Goal: Use online tool/utility: Utilize a website feature to perform a specific function

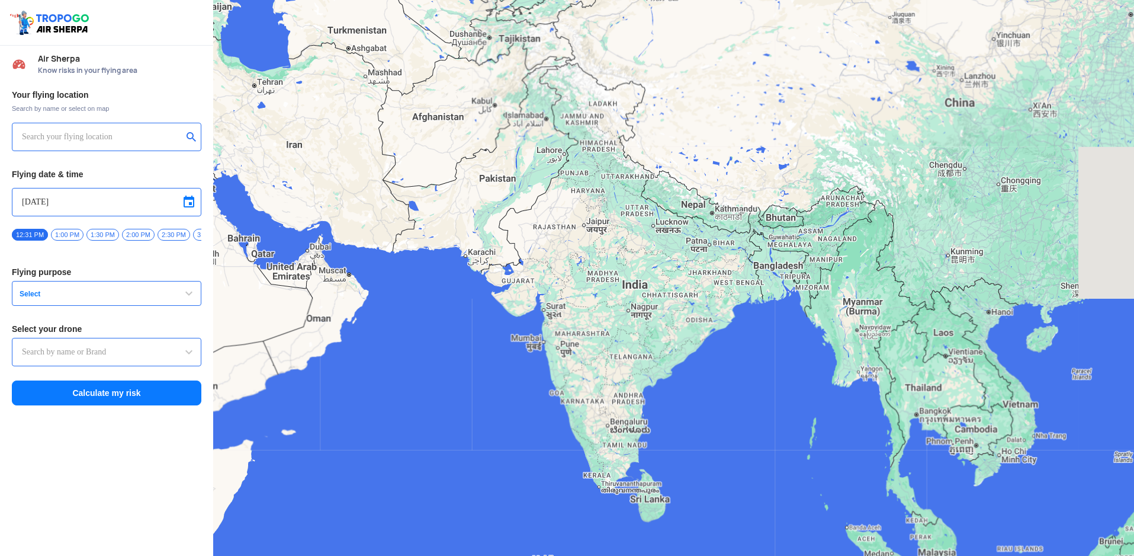
click at [140, 132] on input "text" at bounding box center [102, 137] width 161 height 14
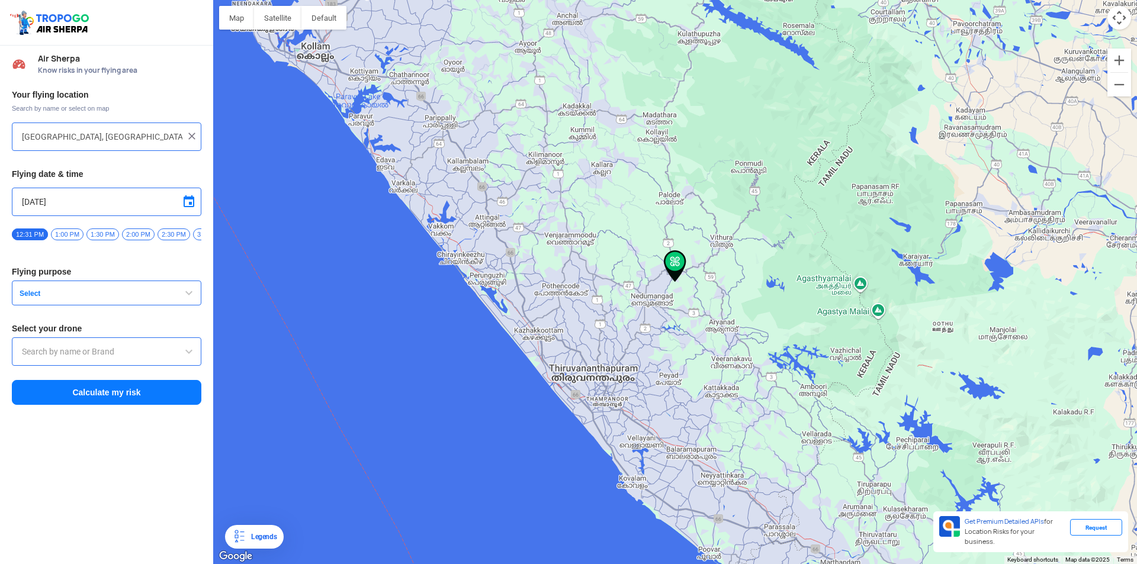
click at [189, 298] on span "button" at bounding box center [189, 293] width 14 height 14
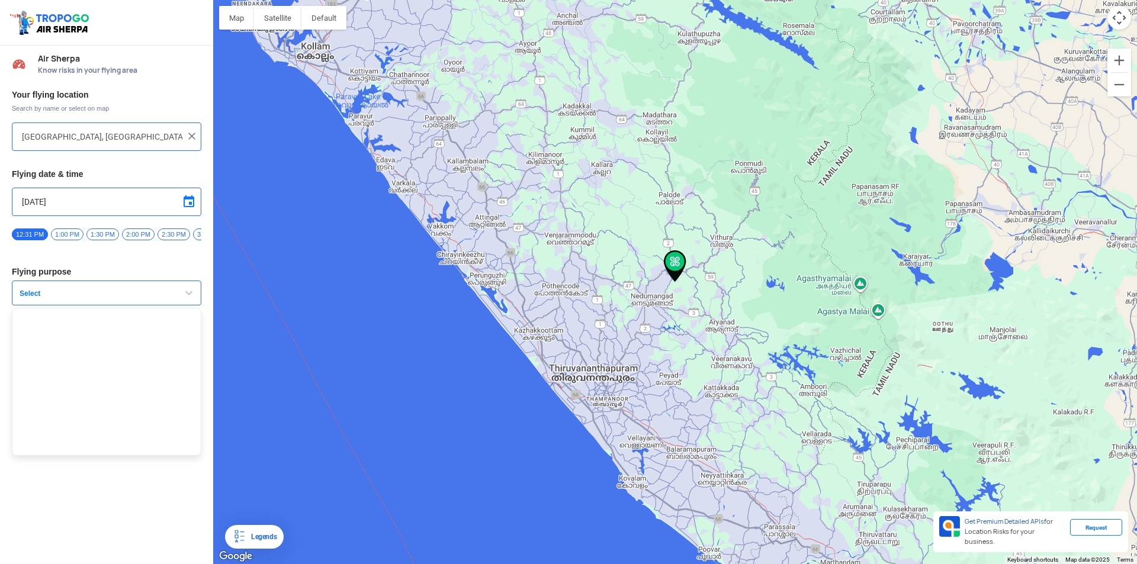
click at [33, 298] on span "Select" at bounding box center [89, 293] width 148 height 9
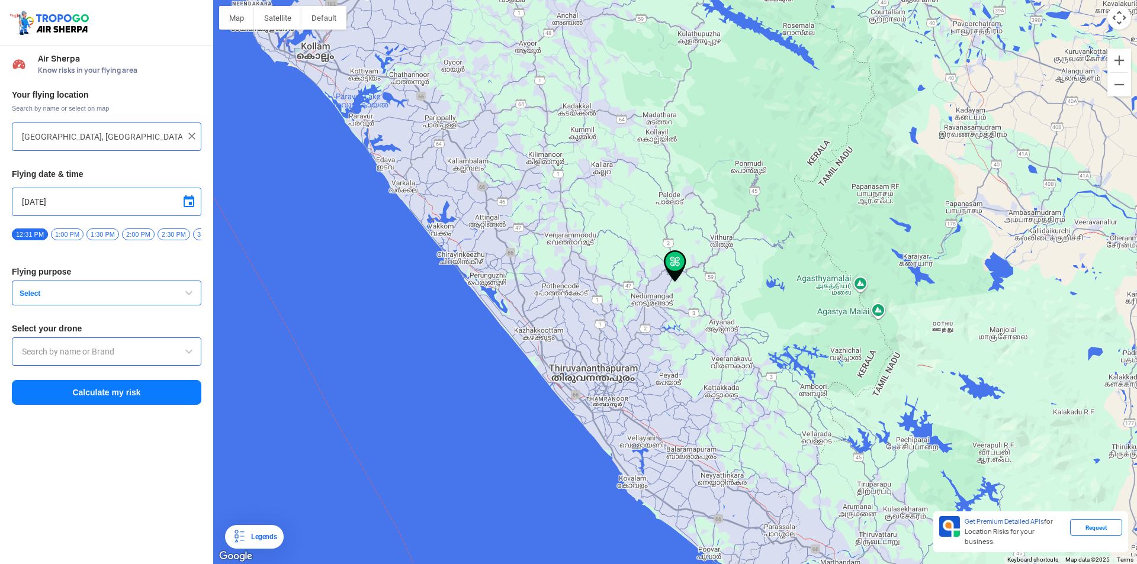
click at [66, 236] on span "1:00 PM" at bounding box center [67, 235] width 33 height 12
click at [32, 299] on span "Select" at bounding box center [89, 293] width 148 height 9
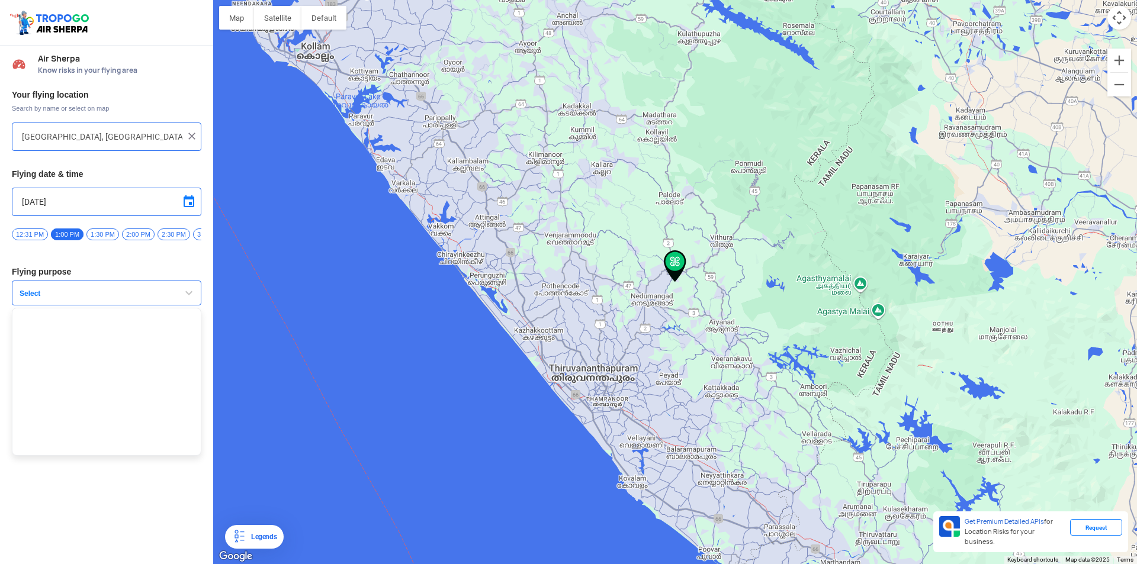
click at [32, 299] on span "Select" at bounding box center [89, 293] width 148 height 9
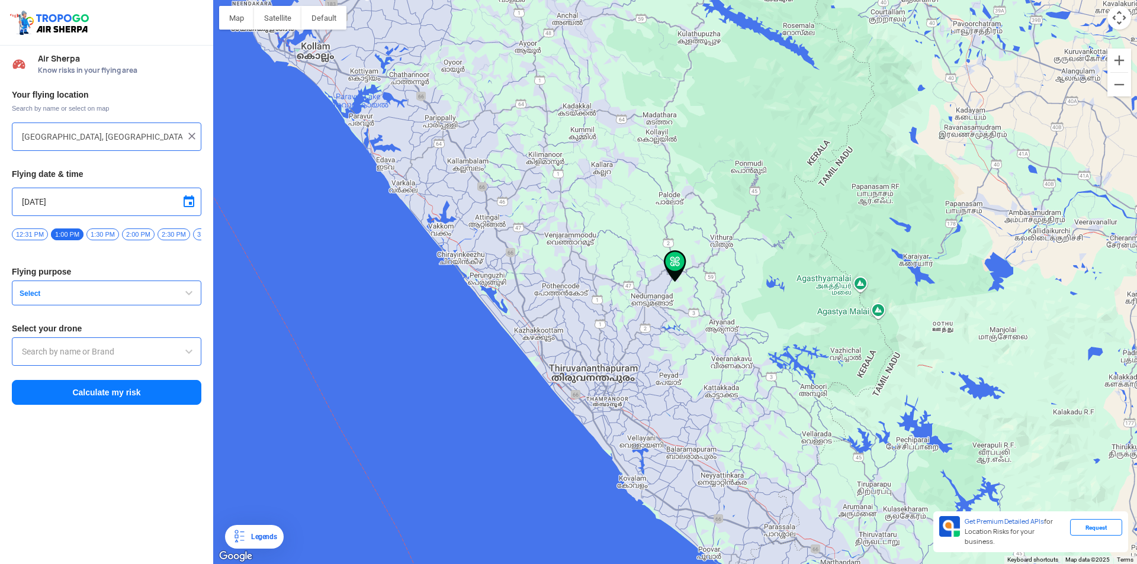
click at [83, 399] on button "Calculate my risk" at bounding box center [107, 392] width 190 height 25
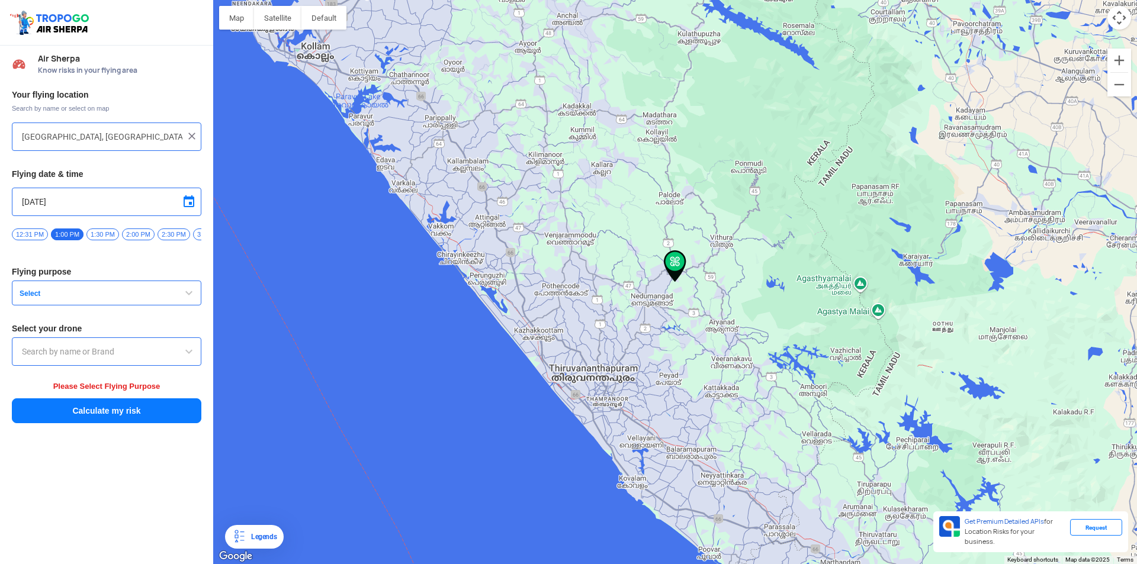
click at [187, 354] on span at bounding box center [189, 352] width 14 height 14
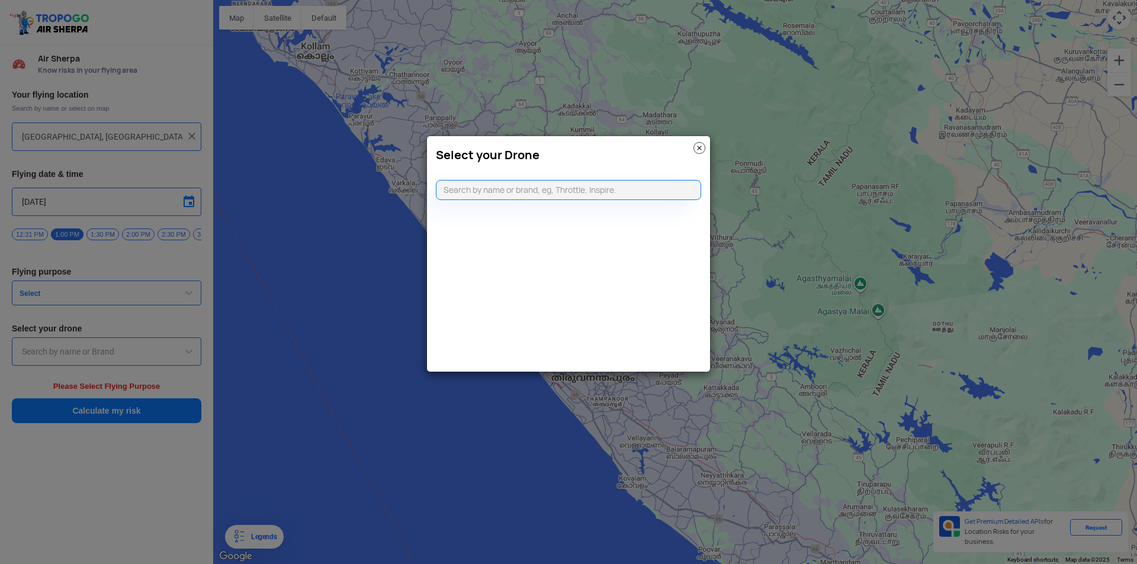
click at [699, 149] on img at bounding box center [700, 148] width 12 height 12
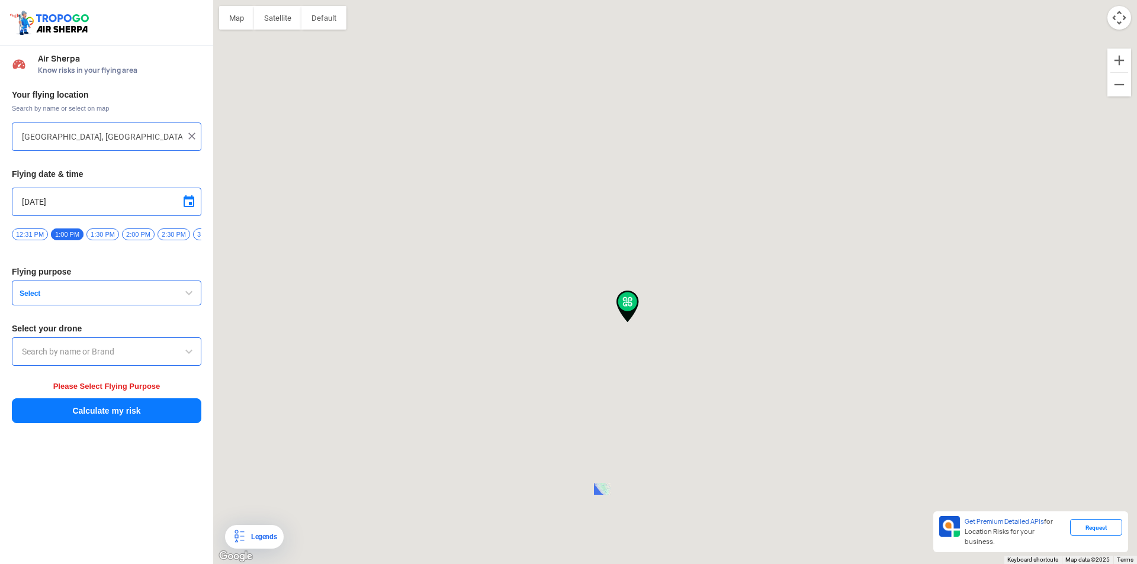
type input "[STREET_ADDRESS]"
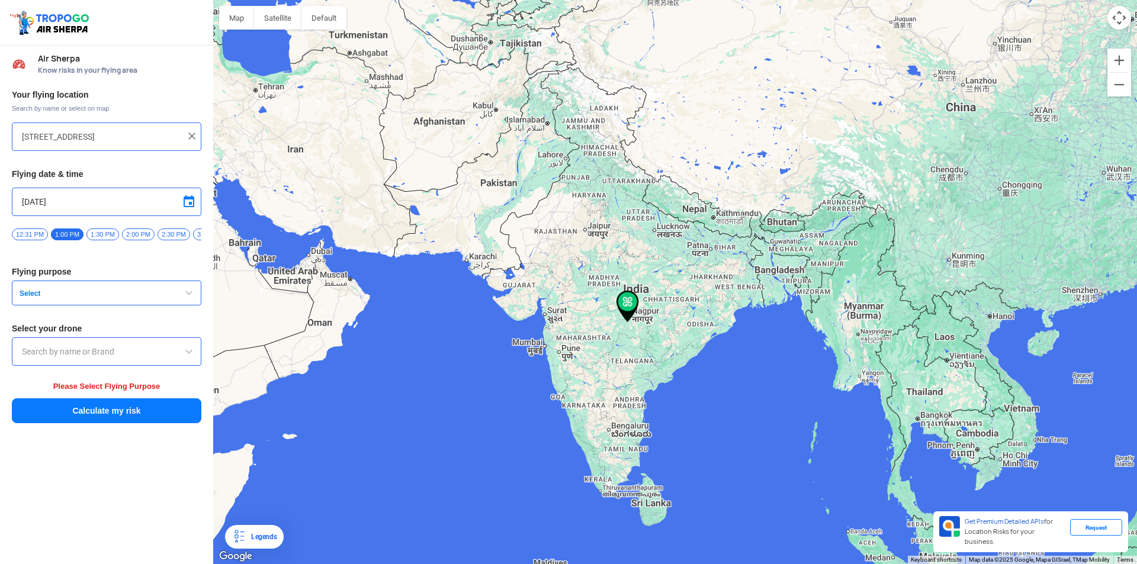
click at [30, 297] on span "Select" at bounding box center [89, 293] width 148 height 9
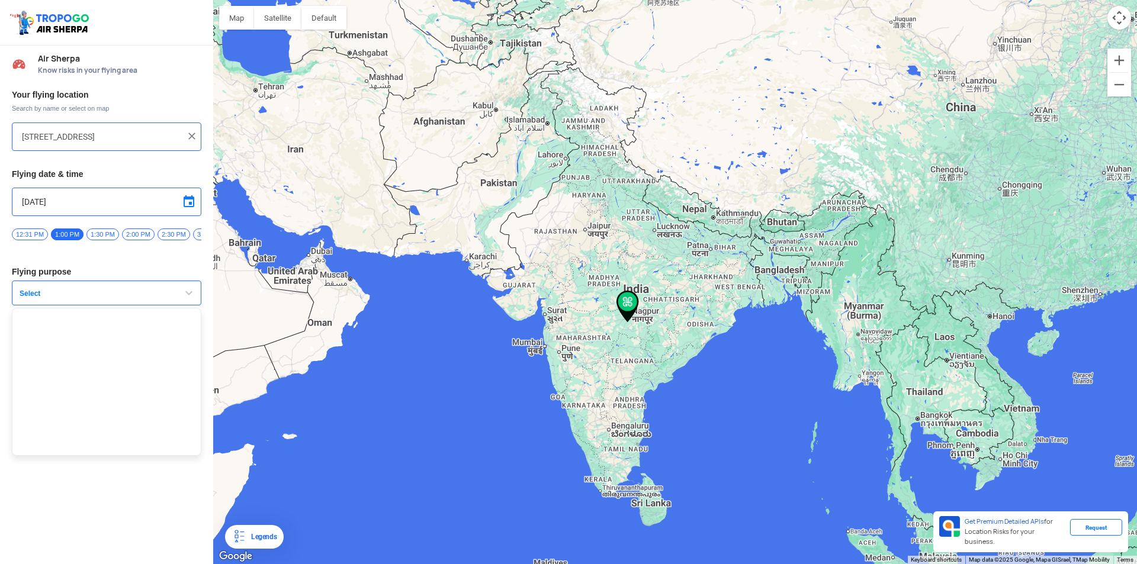
click at [191, 134] on img at bounding box center [192, 136] width 12 height 12
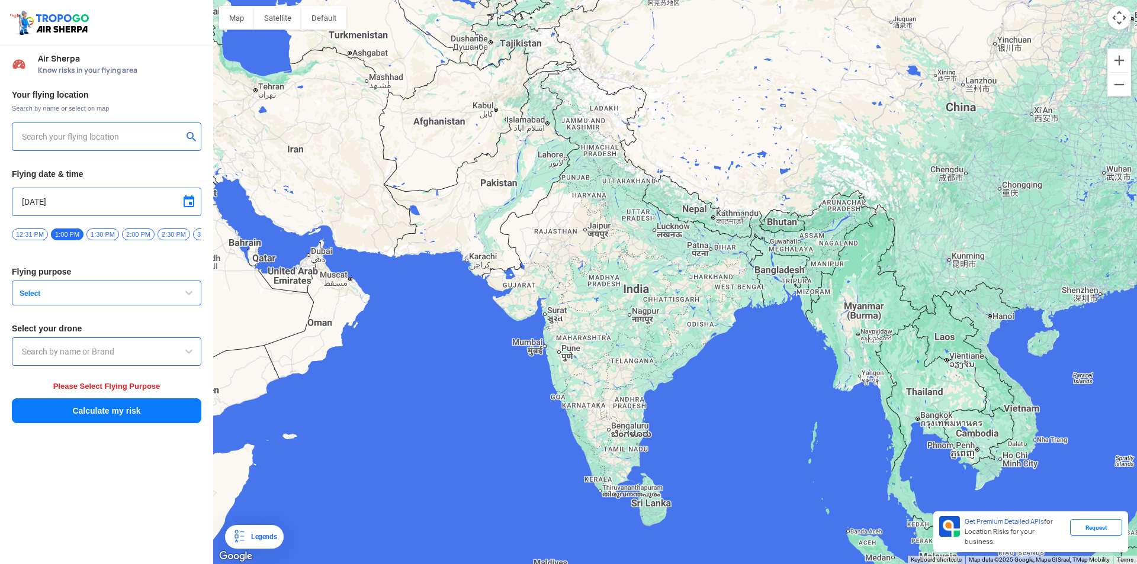
click at [79, 140] on input "text" at bounding box center [102, 137] width 161 height 14
type input "P"
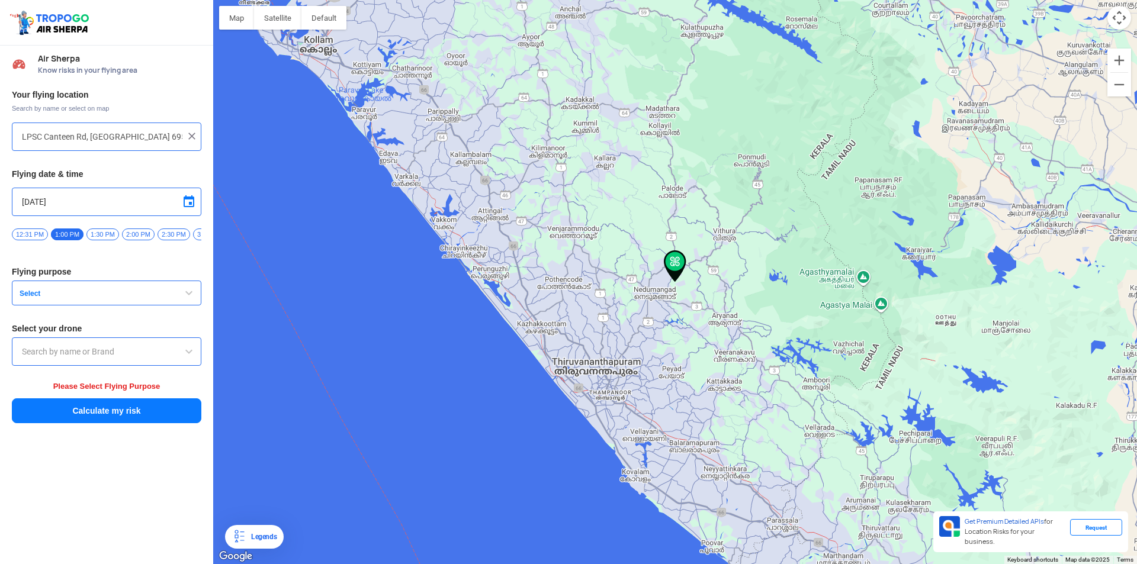
click at [25, 297] on span "Select" at bounding box center [89, 293] width 148 height 9
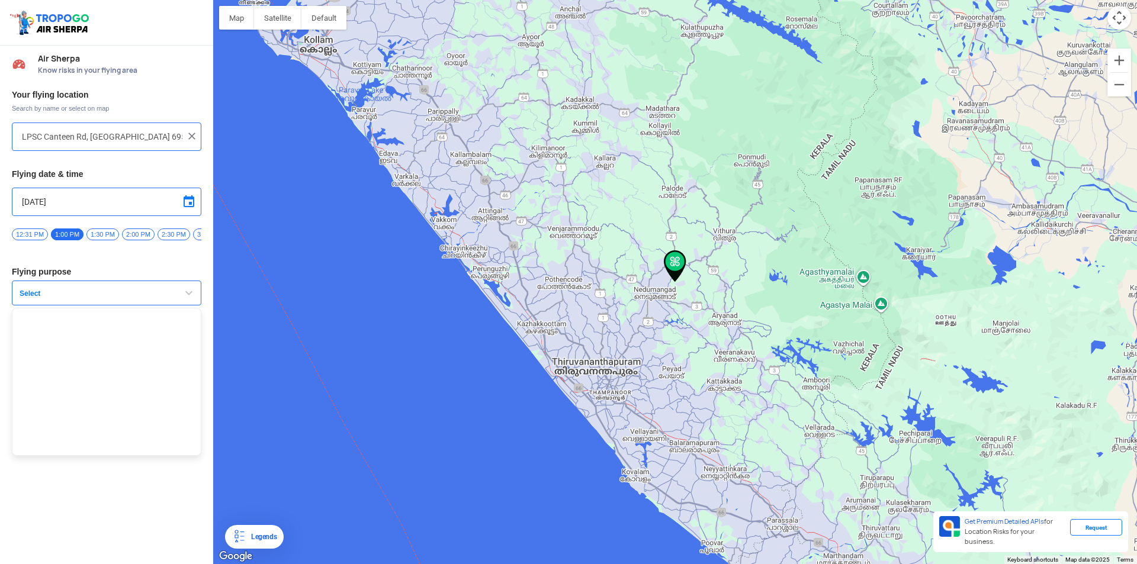
click at [394, 491] on div at bounding box center [675, 282] width 924 height 564
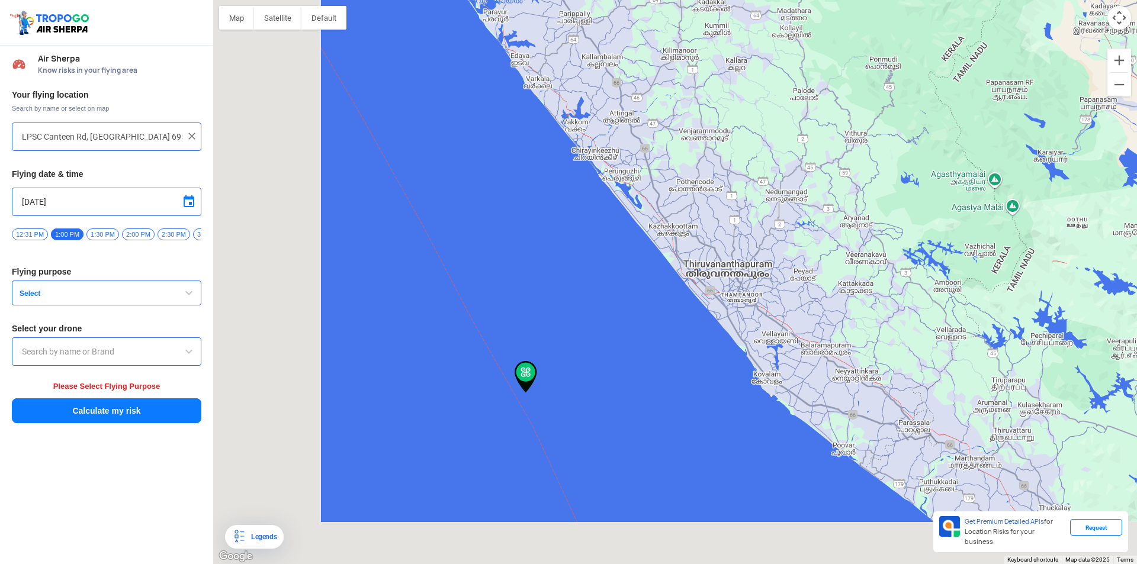
type input "Unnamed Road"
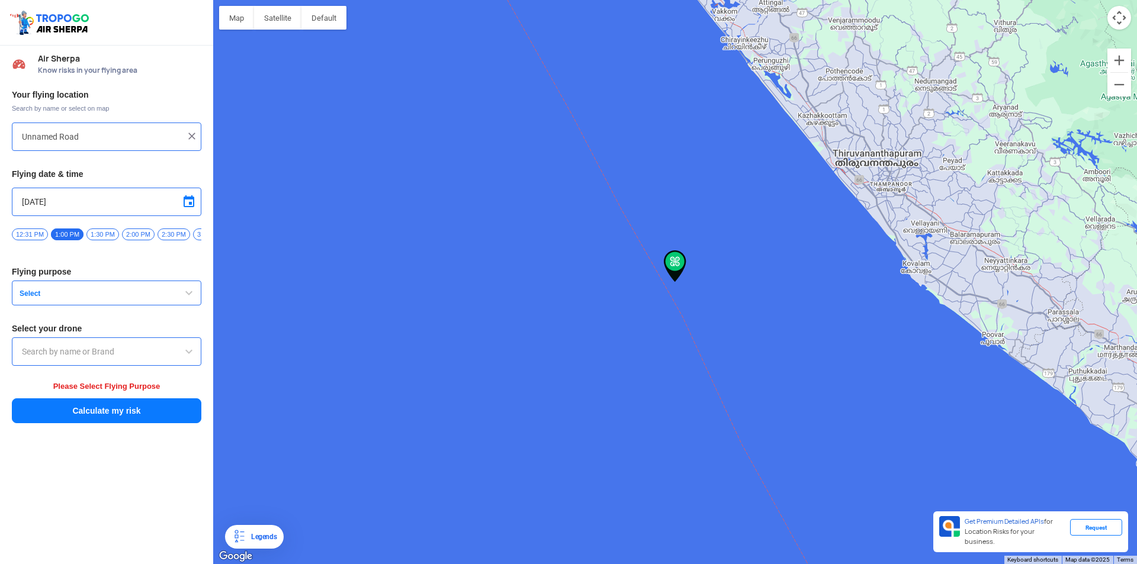
click at [29, 299] on span "Select" at bounding box center [89, 293] width 148 height 9
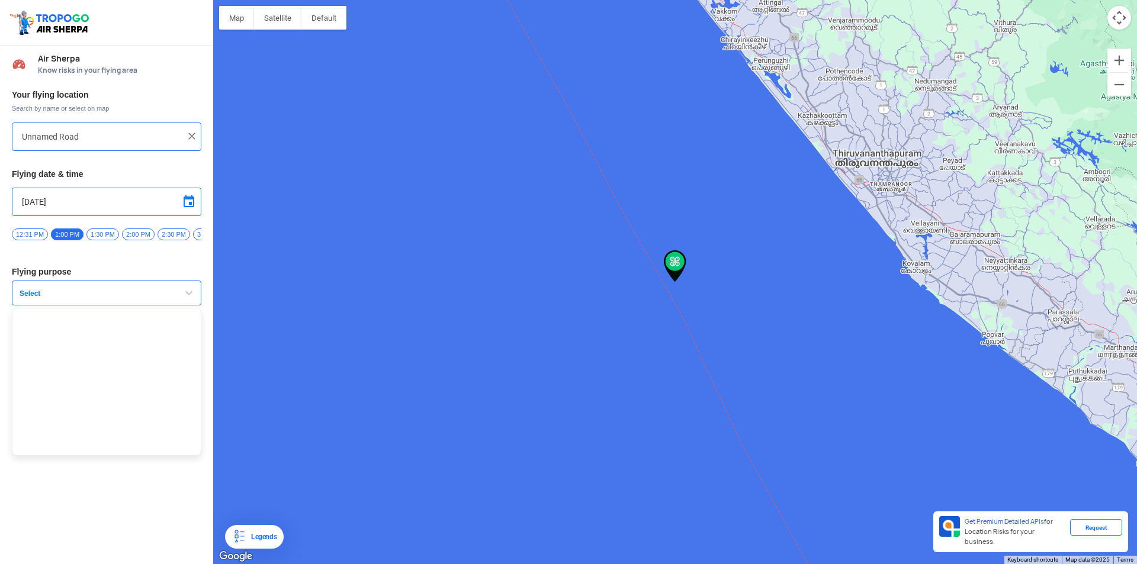
click at [191, 134] on img at bounding box center [192, 136] width 12 height 12
